Goal: Task Accomplishment & Management: Manage account settings

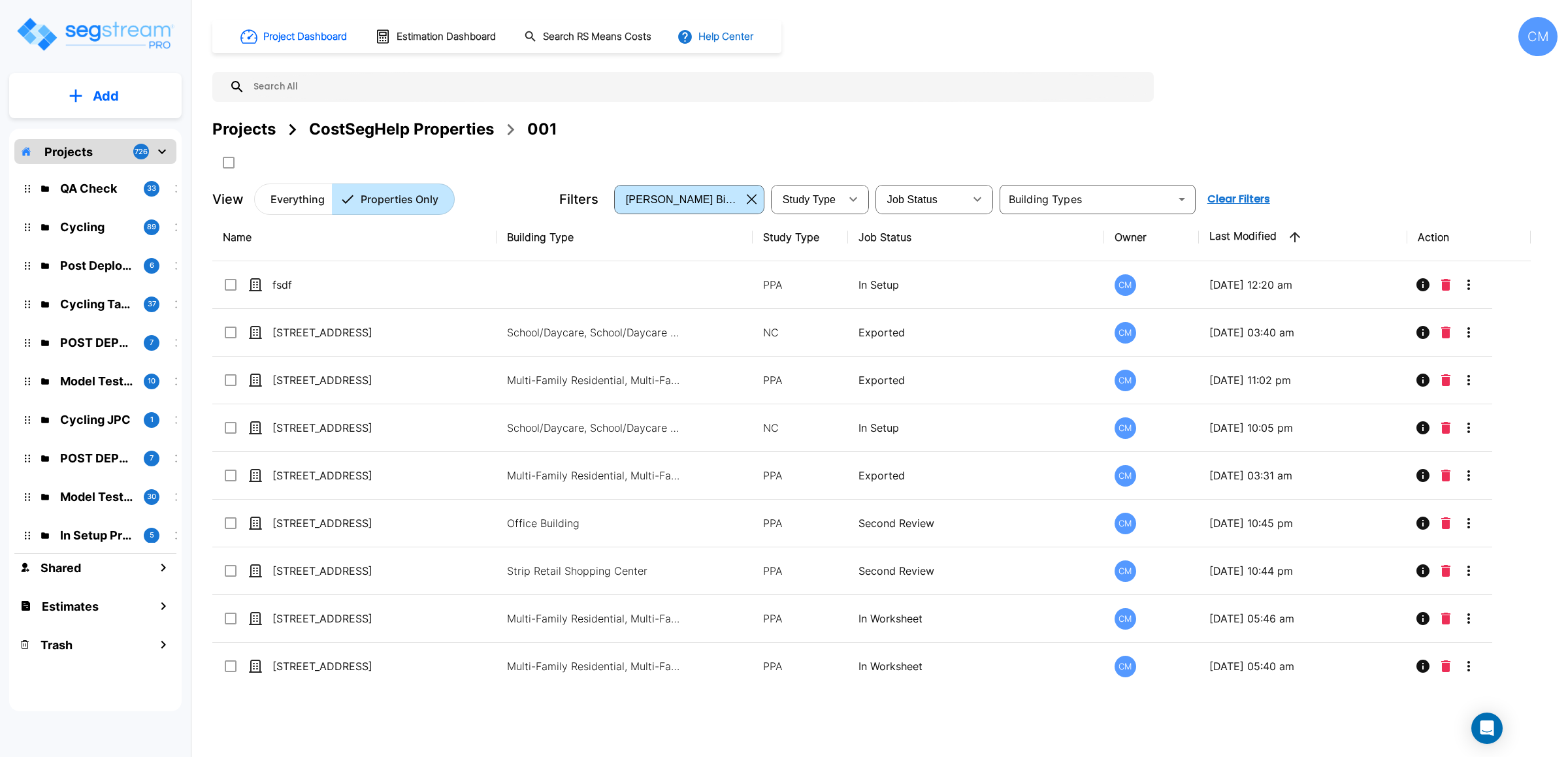
click at [702, 37] on button "Help Center" at bounding box center [716, 37] width 84 height 25
click at [719, 96] on link "How-To Videos" at bounding box center [739, 95] width 126 height 23
click at [1532, 34] on div "CM" at bounding box center [1538, 37] width 39 height 39
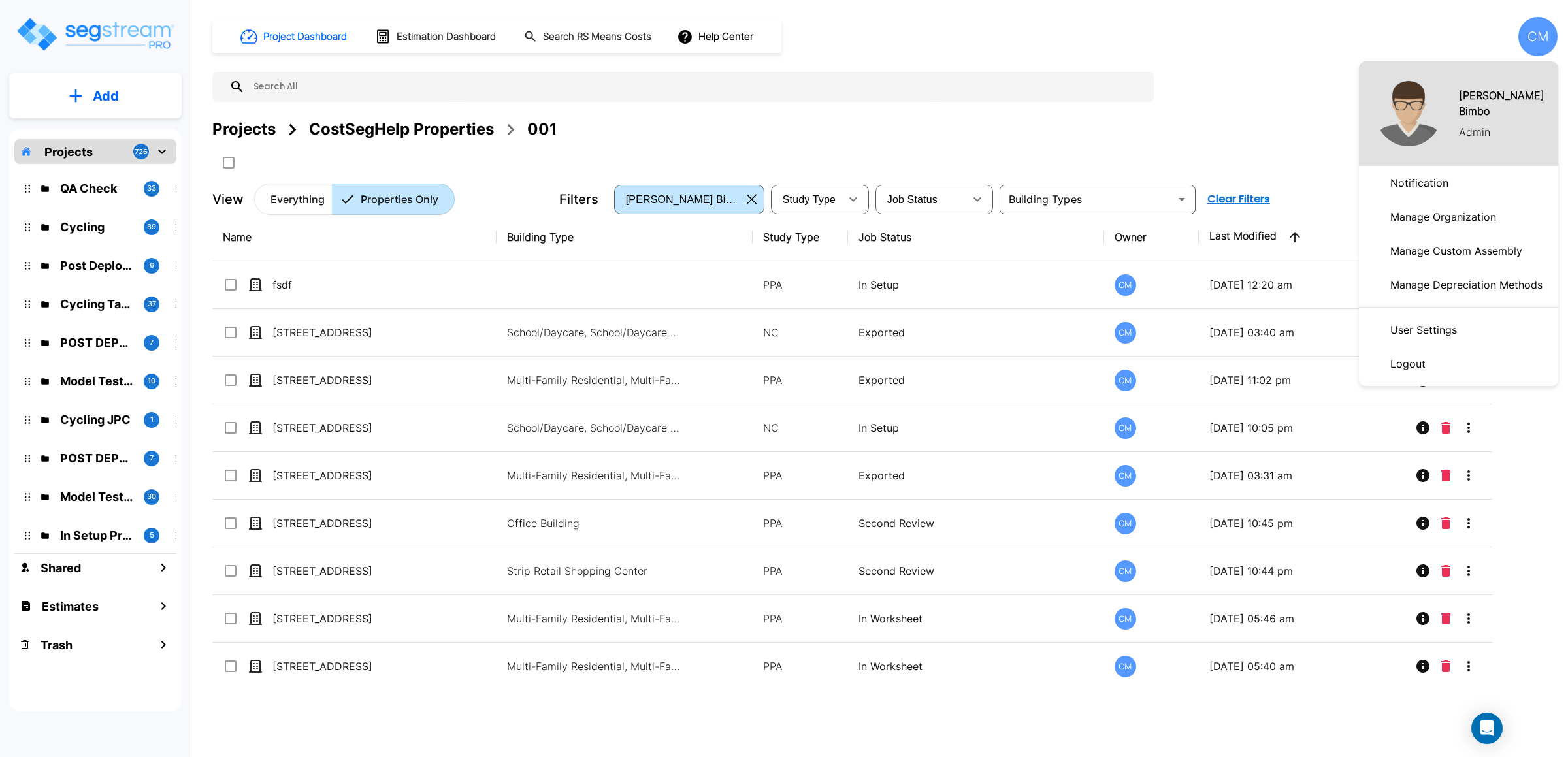
click at [1439, 204] on p "Manage Organization" at bounding box center [1443, 217] width 117 height 26
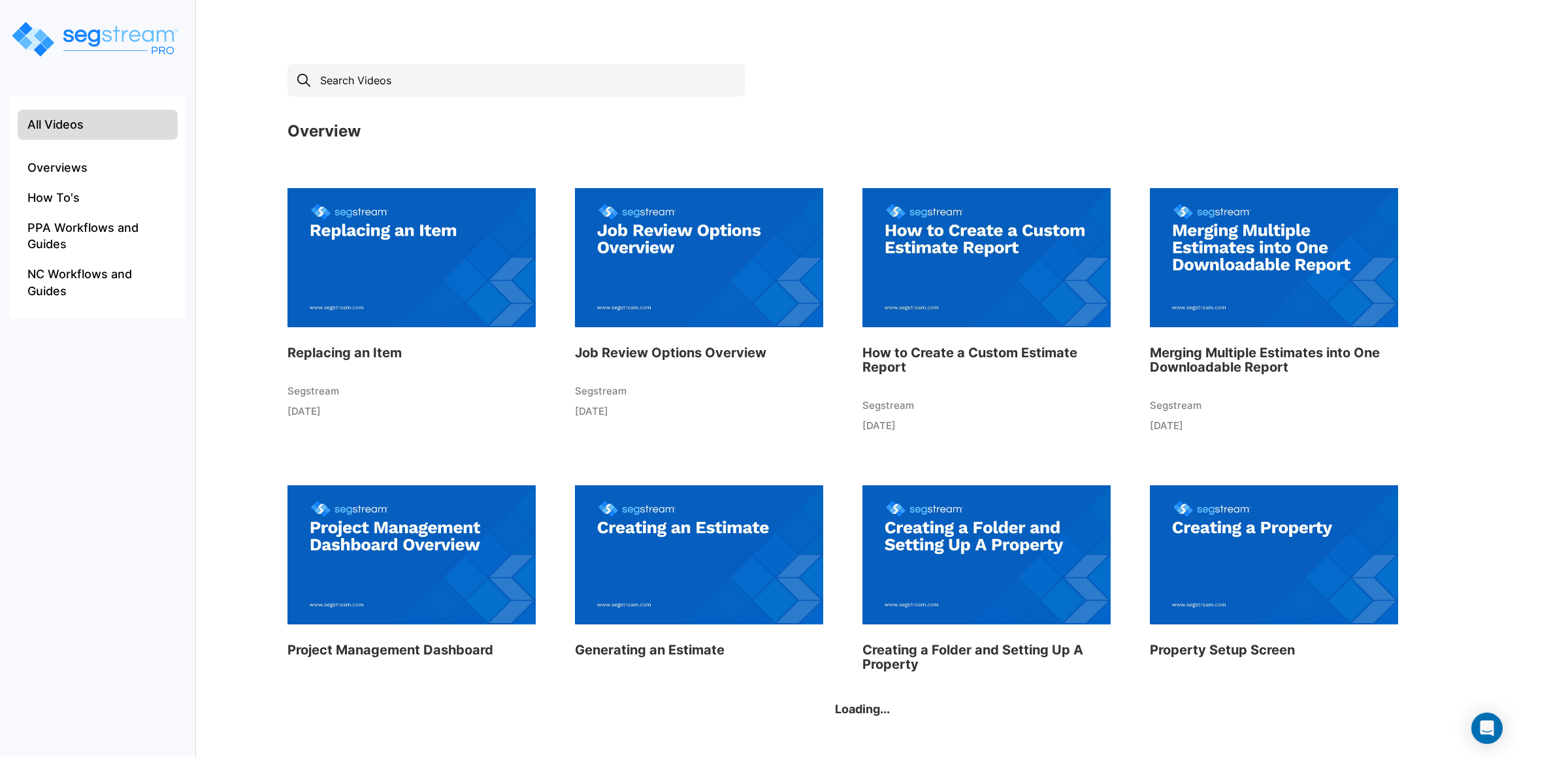
scroll to position [361, 0]
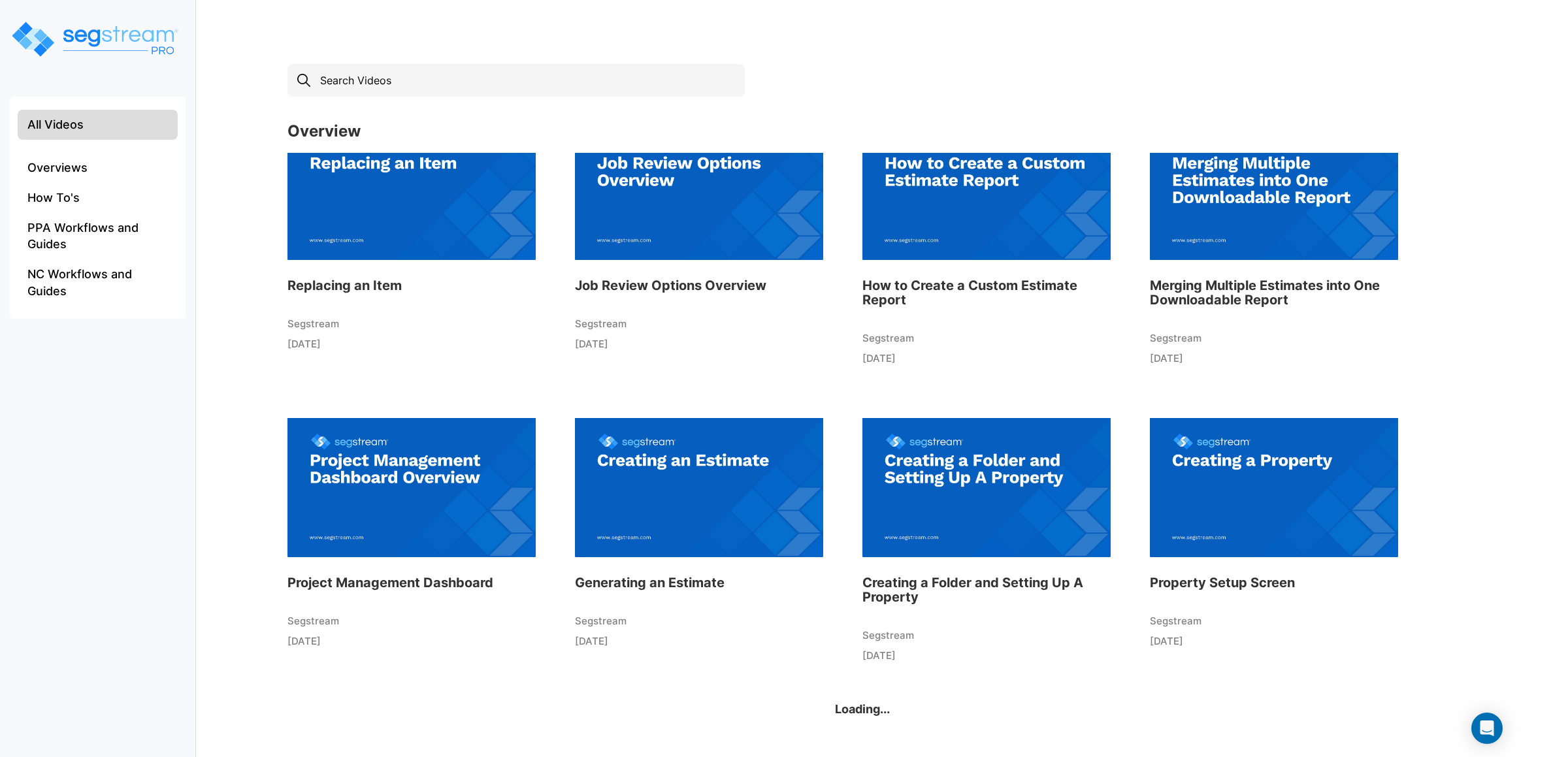
click at [690, 576] on h3 "Generating an Estimate" at bounding box center [698, 582] width 248 height 15
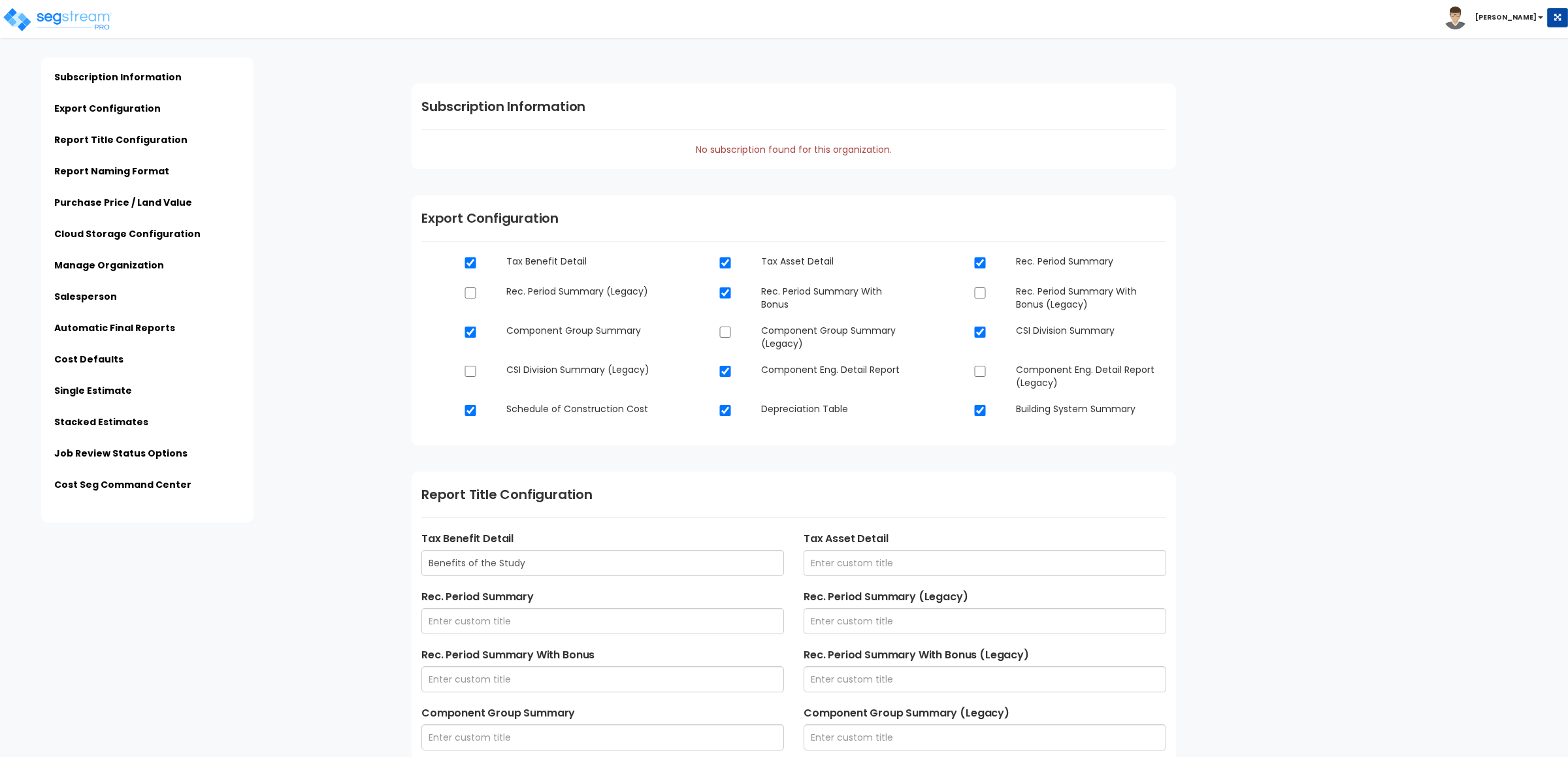
type input "$PROPERTY_NAME - $STREET_ADDRESS - Engineering Report"
type input "$PROPERTY_NAME - $STREET_ADDRESS - Final Report"
type input "$ESTIMATE_NAME - $STREET_ADDRESS"
type input "Admin"
type input "123 Nowere Street"
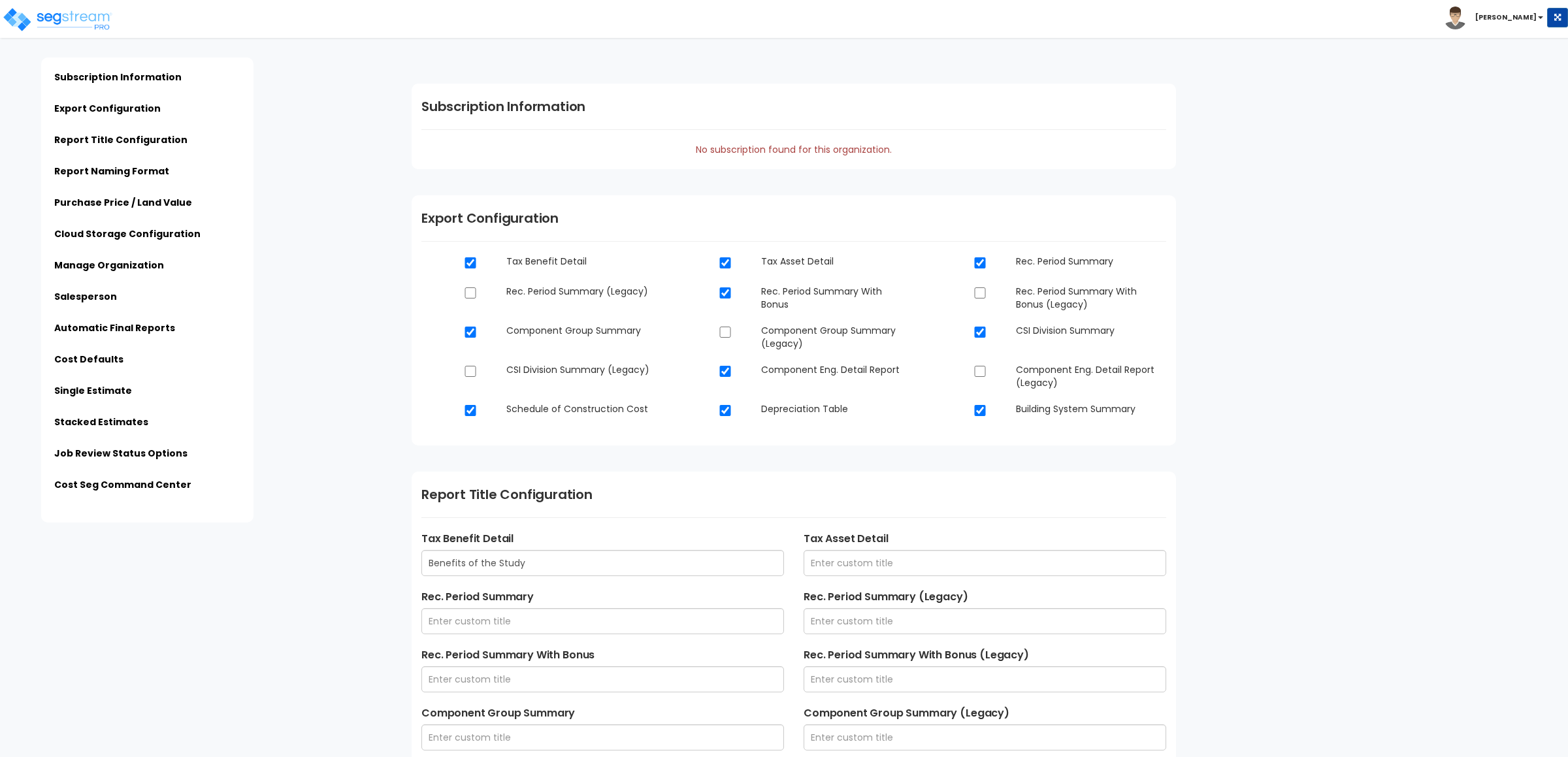
type input "sample@email.com"
type input "123-456-789"
type input "Peter Johnson"
